Goal: Task Accomplishment & Management: Use online tool/utility

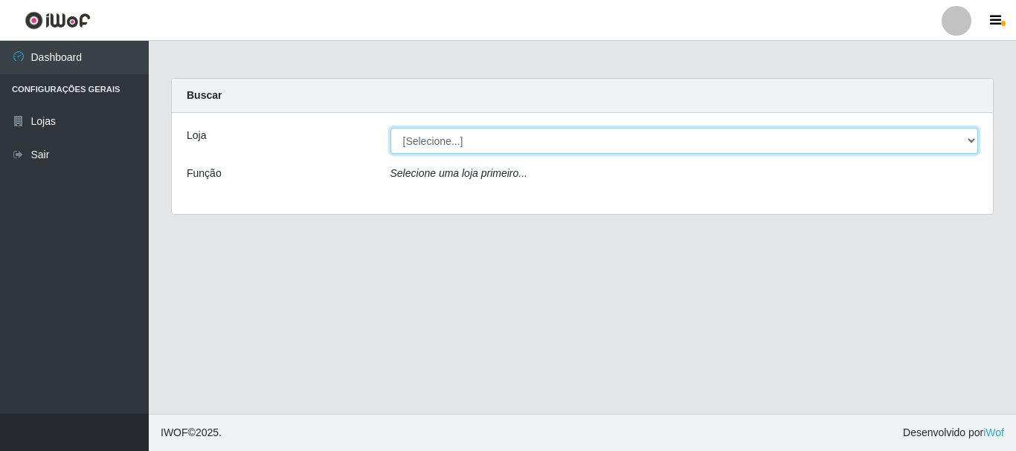
click at [485, 140] on select "[Selecione...] [GEOGRAPHIC_DATA] [GEOGRAPHIC_DATA]" at bounding box center [684, 141] width 588 height 26
select select "64"
click at [390, 128] on select "[Selecione...] [GEOGRAPHIC_DATA] [GEOGRAPHIC_DATA]" at bounding box center [684, 141] width 588 height 26
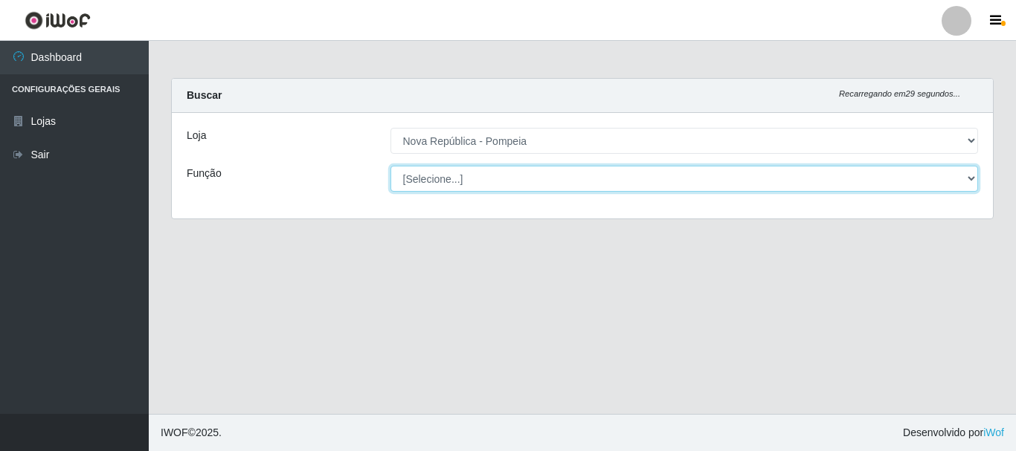
click at [477, 175] on select "[Selecione...] Balconista Operador de Caixa Recepcionista Repositor" at bounding box center [684, 179] width 588 height 26
select select "22"
click at [390, 166] on select "[Selecione...] Balconista Operador de Caixa Recepcionista Repositor" at bounding box center [684, 179] width 588 height 26
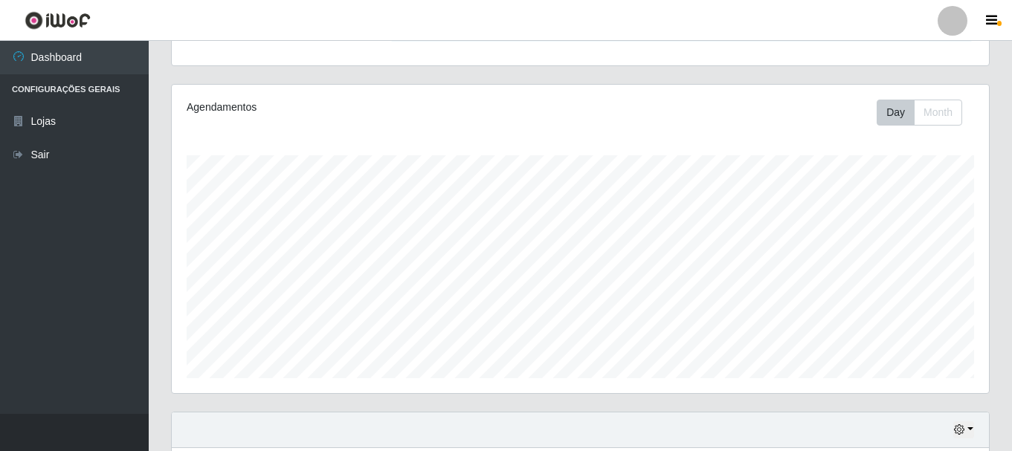
scroll to position [372, 0]
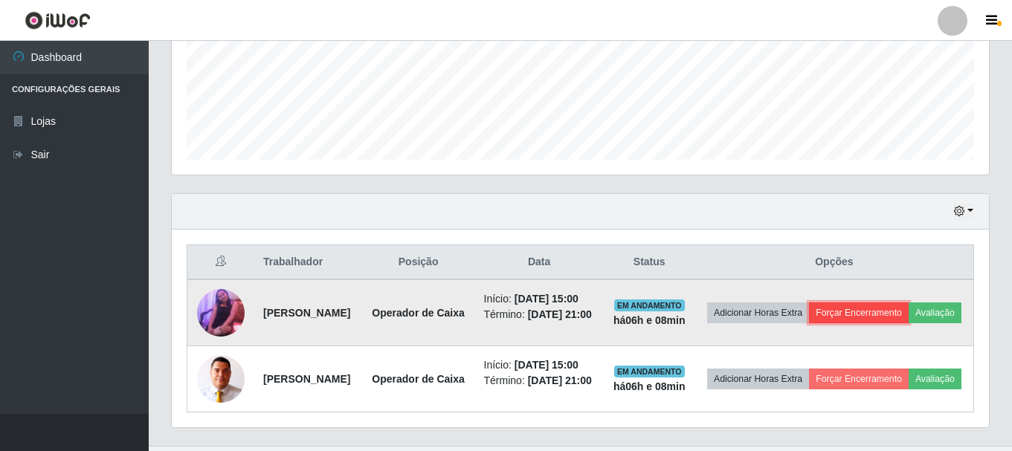
click at [894, 308] on button "Forçar Encerramento" at bounding box center [859, 313] width 100 height 21
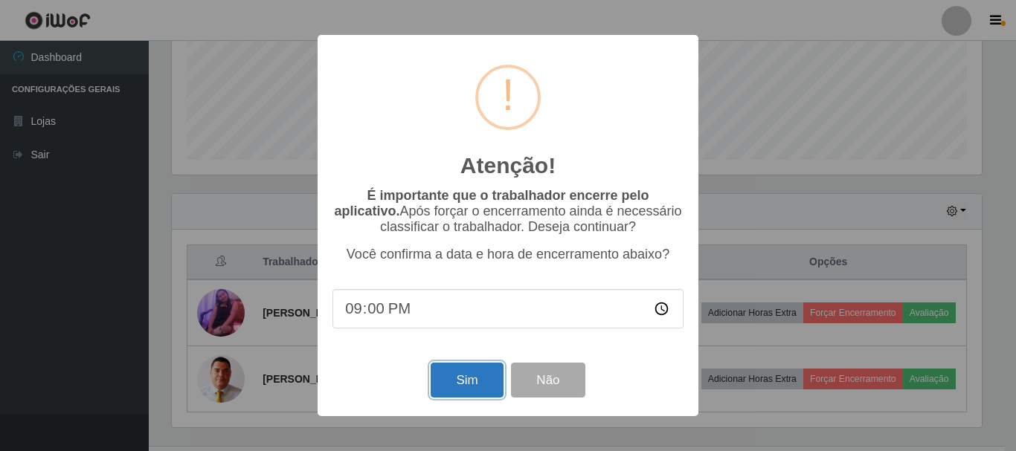
click at [477, 379] on button "Sim" at bounding box center [466, 380] width 72 height 35
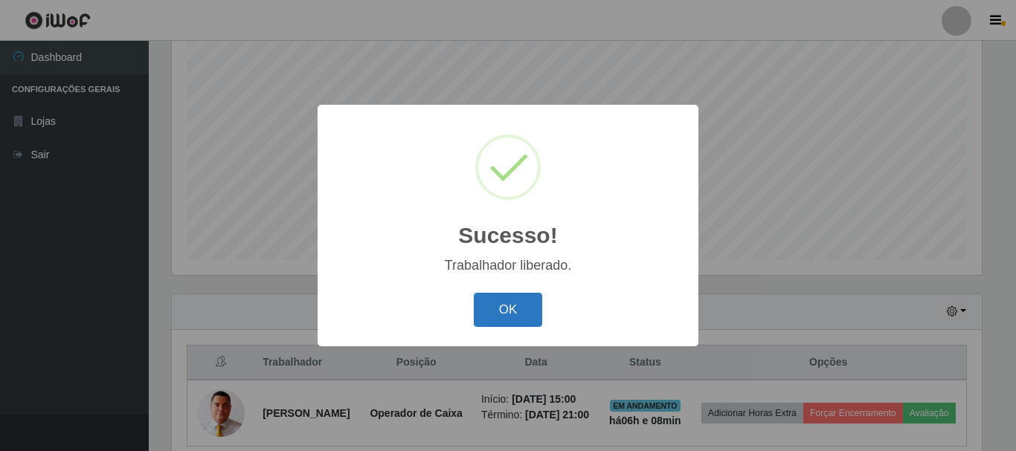
click at [506, 314] on button "OK" at bounding box center [508, 310] width 69 height 35
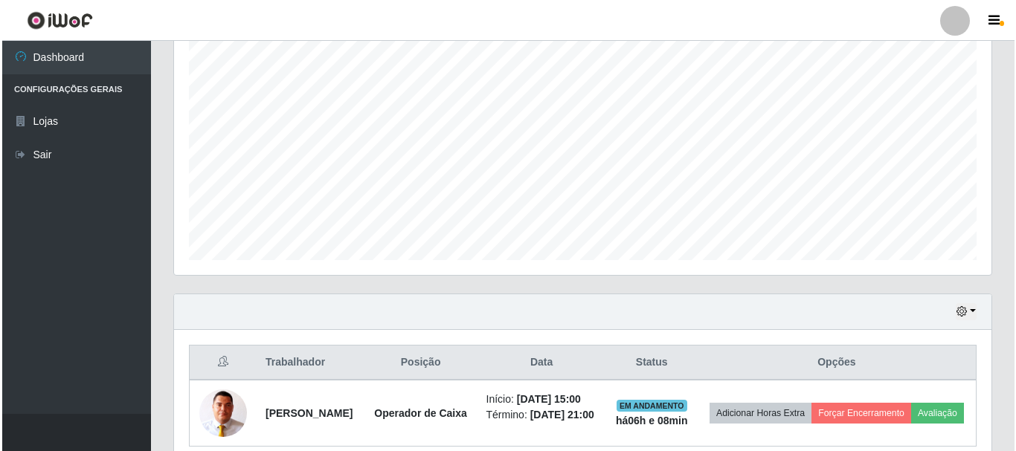
scroll to position [349, 0]
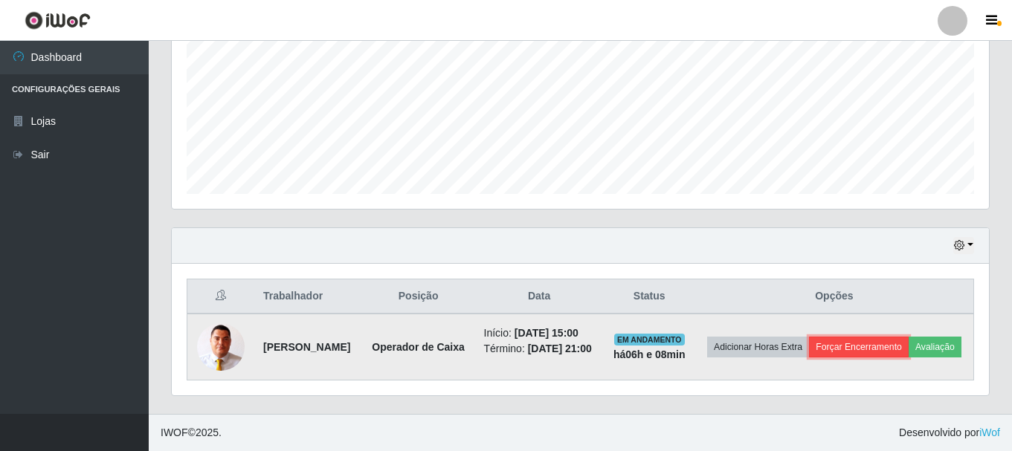
click at [886, 337] on button "Forçar Encerramento" at bounding box center [859, 347] width 100 height 21
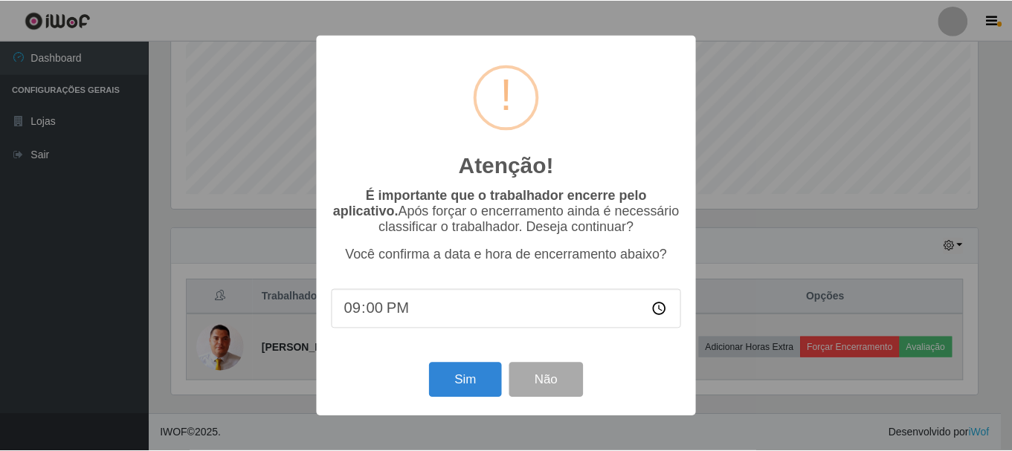
scroll to position [309, 810]
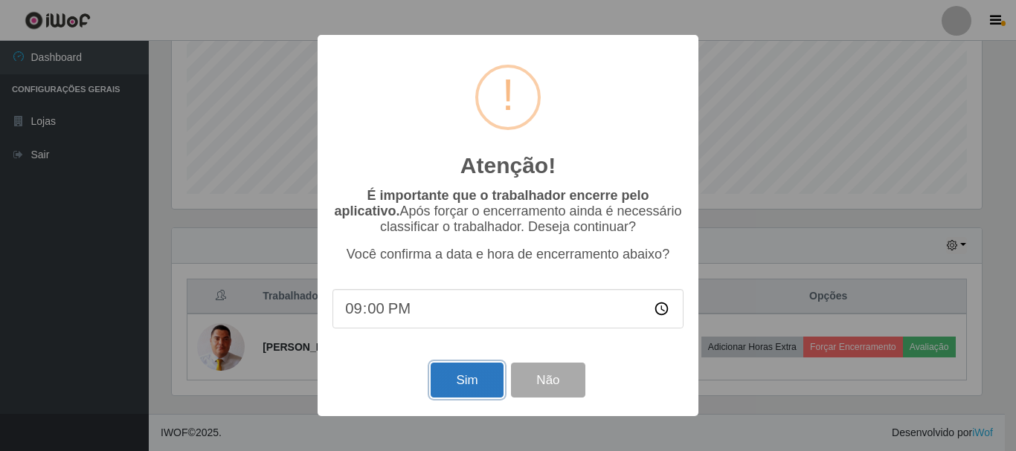
click at [461, 396] on button "Sim" at bounding box center [466, 380] width 72 height 35
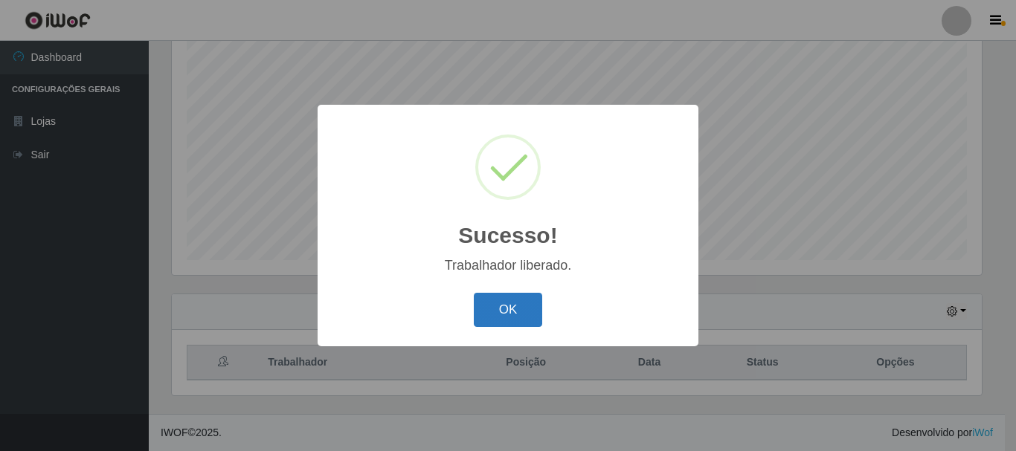
click at [497, 308] on button "OK" at bounding box center [508, 310] width 69 height 35
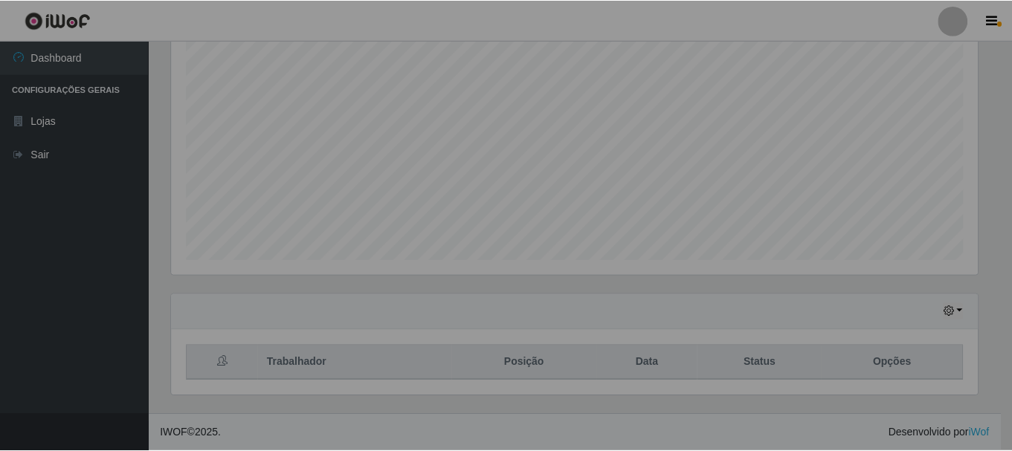
scroll to position [309, 817]
